Goal: Task Accomplishment & Management: Manage account settings

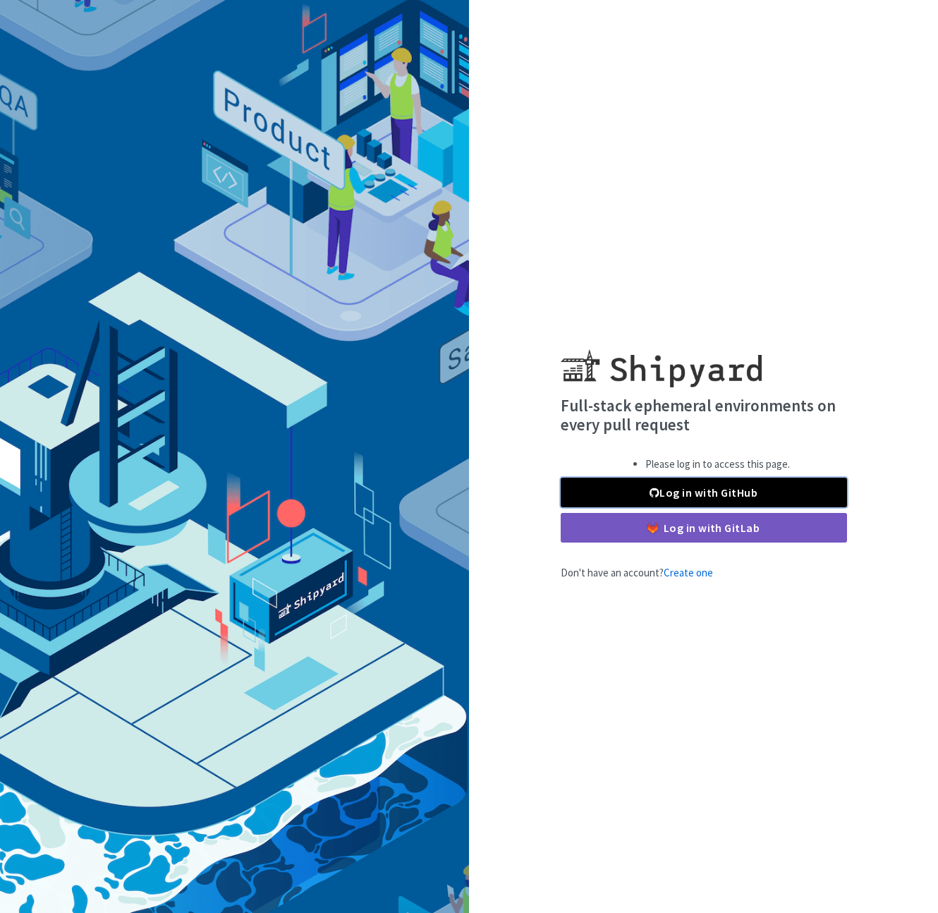
click at [727, 494] on link "Log in with GitHub" at bounding box center [704, 493] width 286 height 30
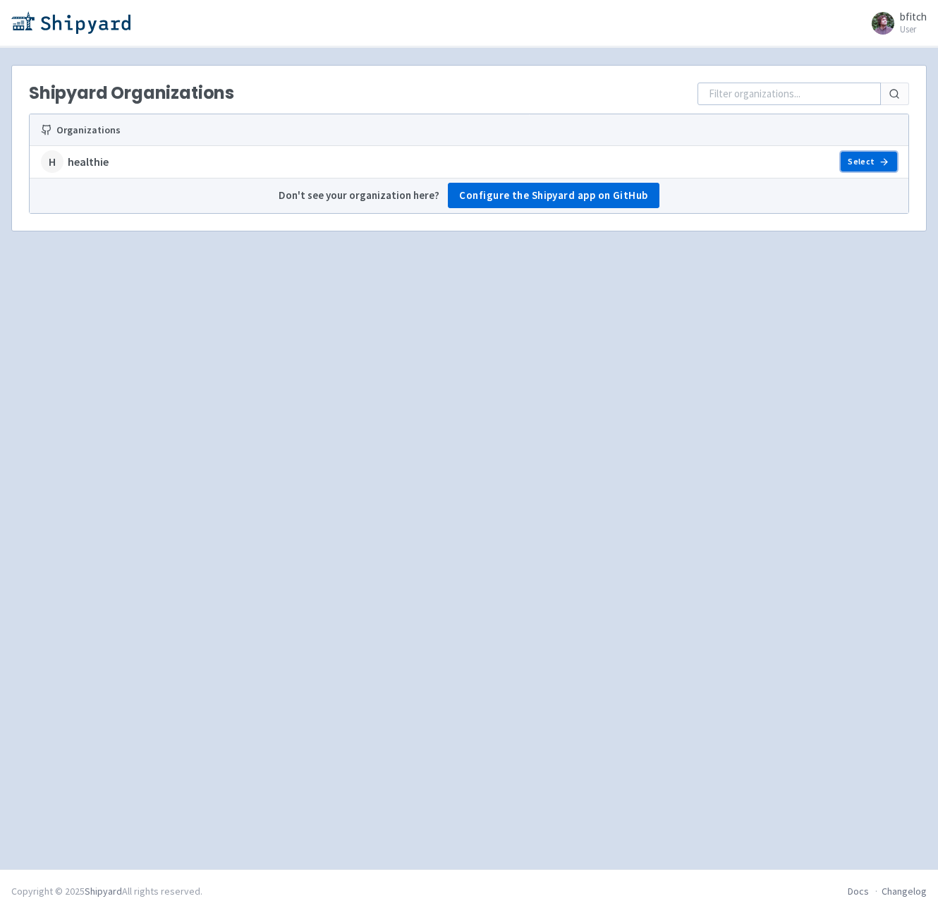
click at [847, 166] on link "Select" at bounding box center [869, 162] width 56 height 20
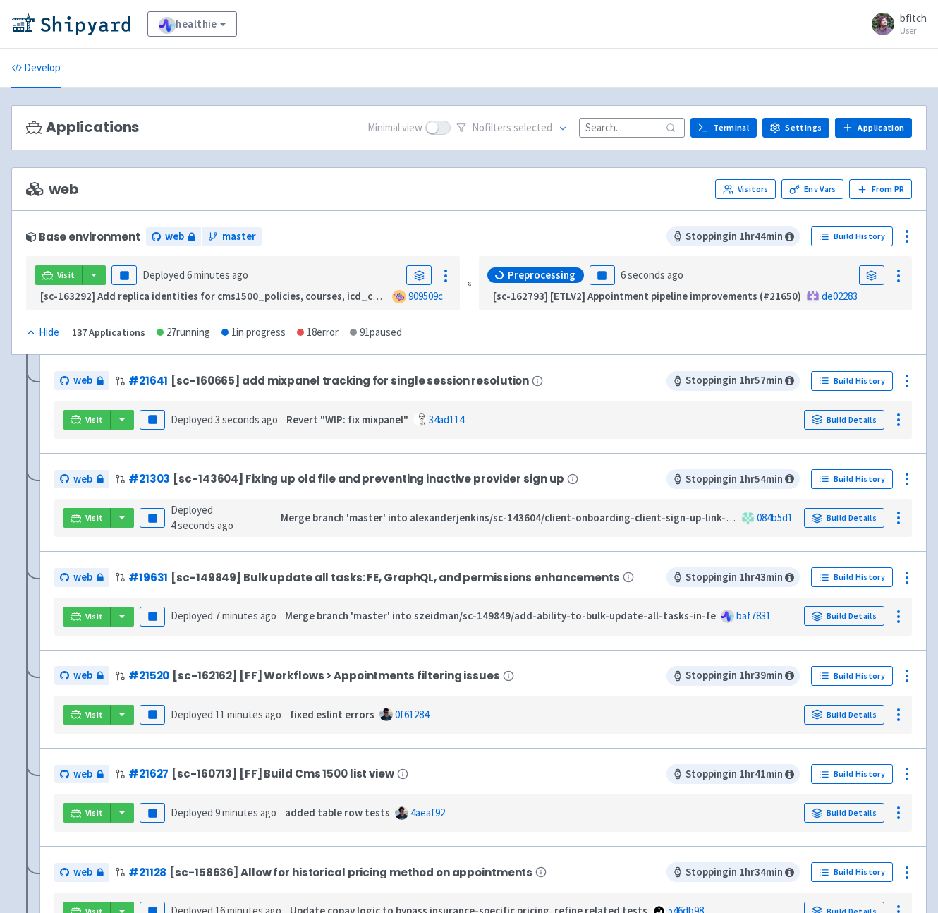
click at [882, 23] on span at bounding box center [883, 24] width 23 height 23
click at [885, 62] on link "Profile" at bounding box center [884, 61] width 81 height 22
